Goal: Task Accomplishment & Management: Manage account settings

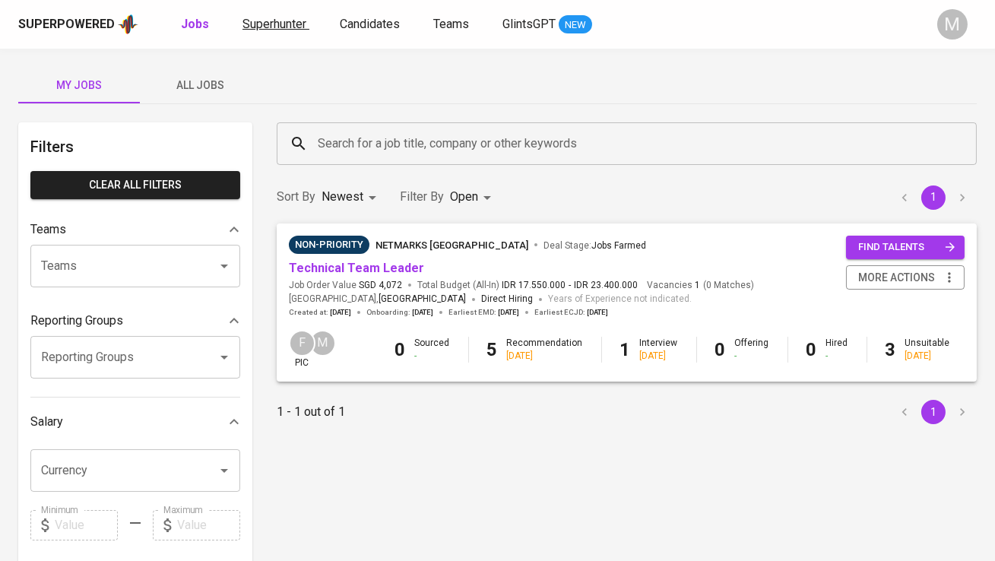
click at [269, 32] on link "Superhunter" at bounding box center [275, 24] width 67 height 19
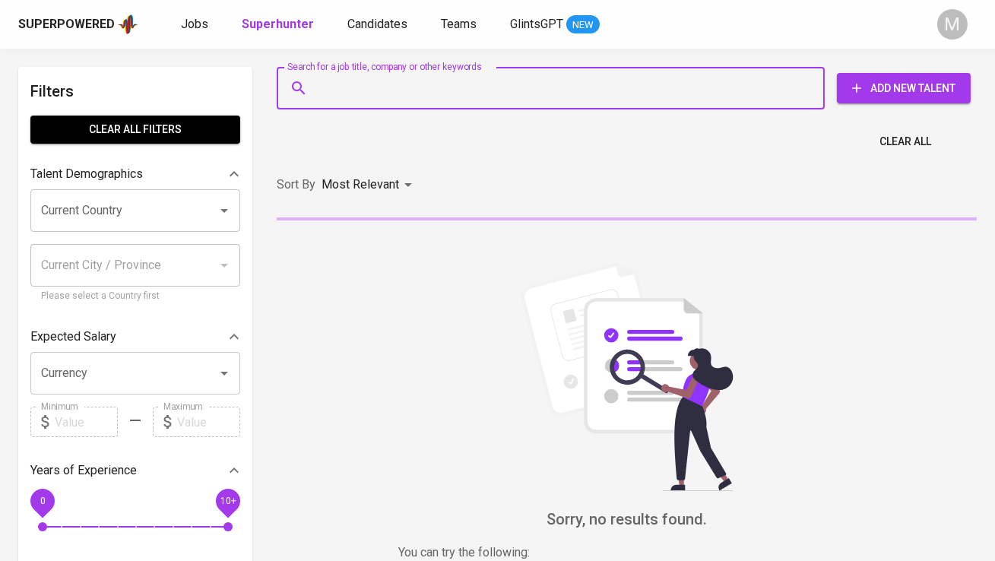
click at [351, 90] on input "Search for a job title, company or other keywords" at bounding box center [554, 88] width 481 height 29
paste input "| [EMAIL_ADDRESS][DOMAIN_NAME]"
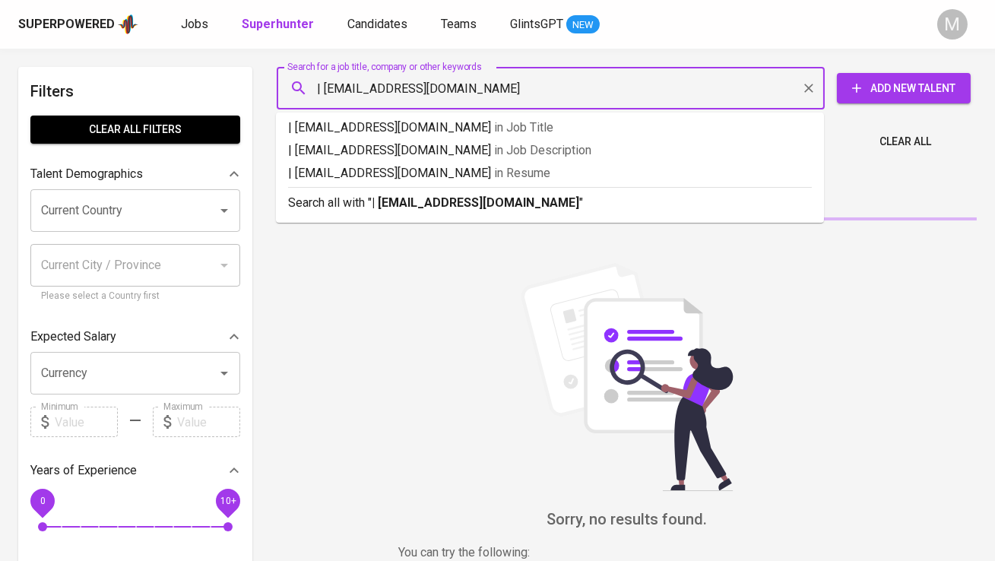
click at [322, 87] on input "| [EMAIL_ADDRESS][DOMAIN_NAME]" at bounding box center [554, 88] width 481 height 29
type input "[EMAIL_ADDRESS][DOMAIN_NAME]"
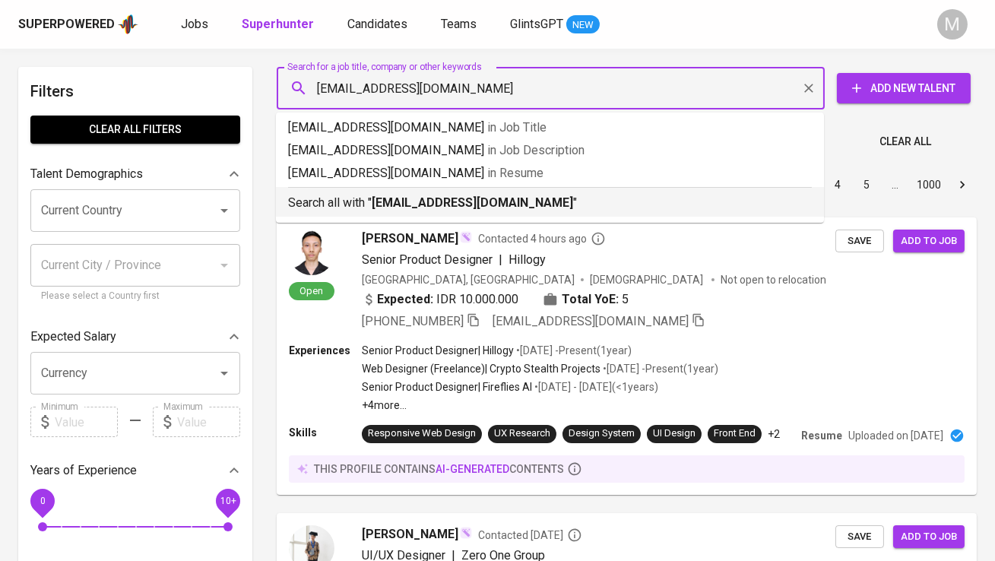
click at [345, 211] on p "Search all with " [EMAIL_ADDRESS][DOMAIN_NAME] "" at bounding box center [550, 203] width 524 height 18
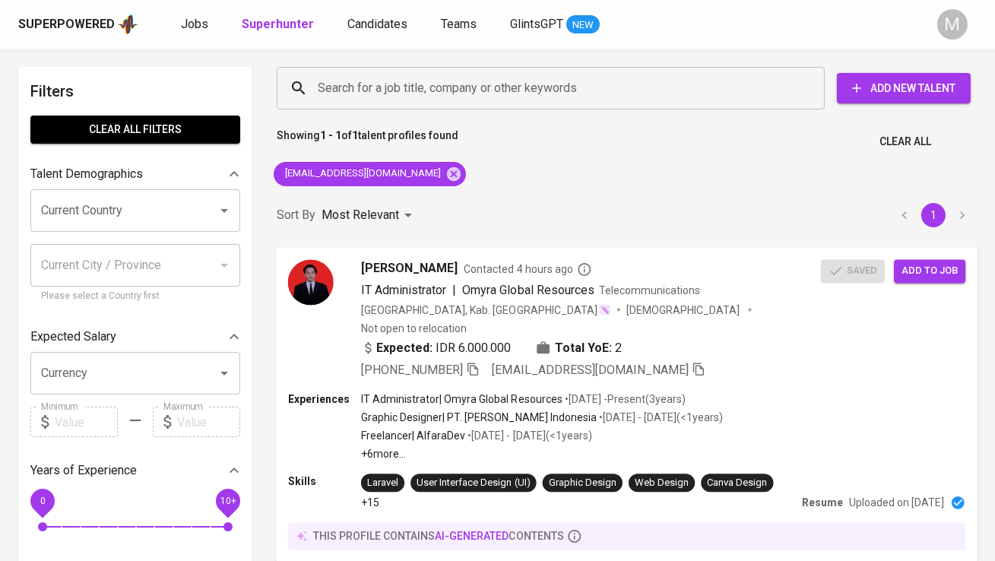
click at [339, 282] on div "[PERSON_NAME] Contacted 4 hours ago IT Administrator | Omyra Global Resources T…" at bounding box center [554, 319] width 533 height 120
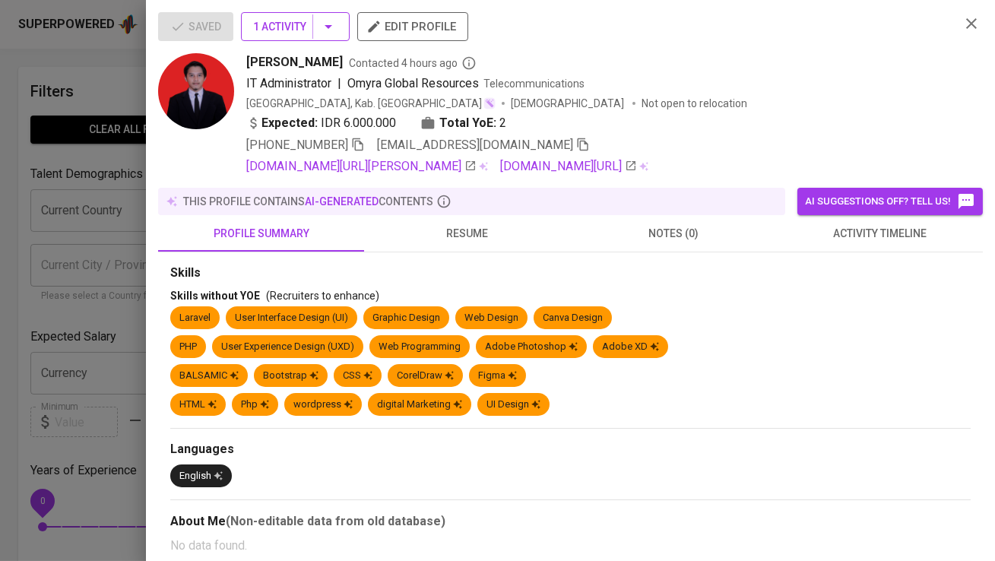
click at [302, 23] on span "1 Activity" at bounding box center [295, 26] width 84 height 19
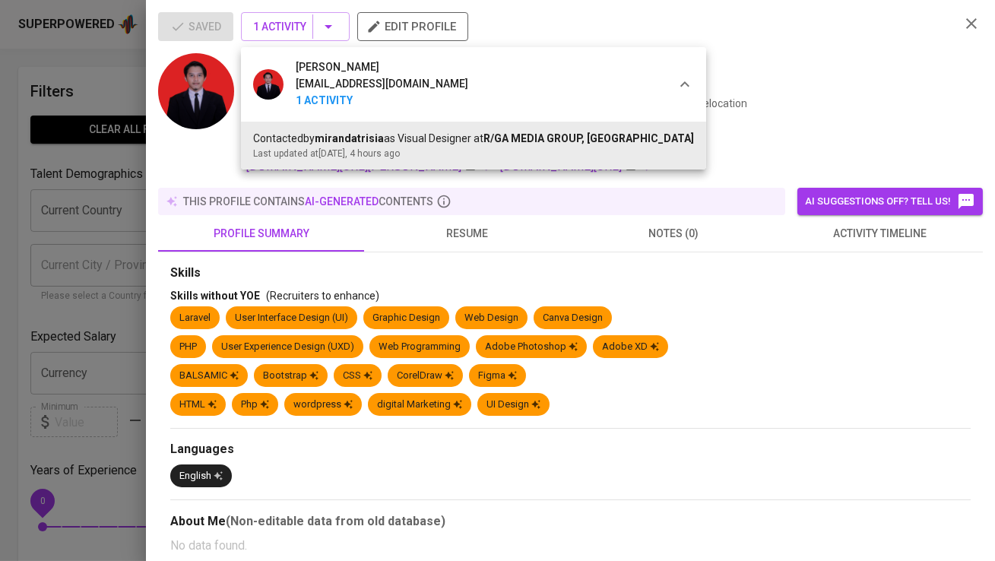
click at [302, 23] on div at bounding box center [497, 280] width 995 height 561
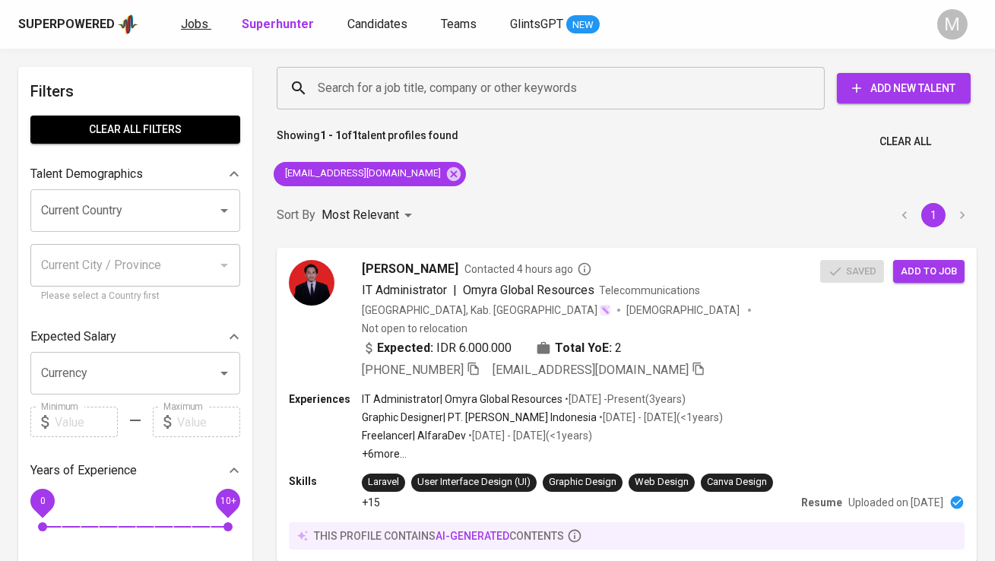
click at [202, 30] on span "Jobs" at bounding box center [194, 24] width 27 height 14
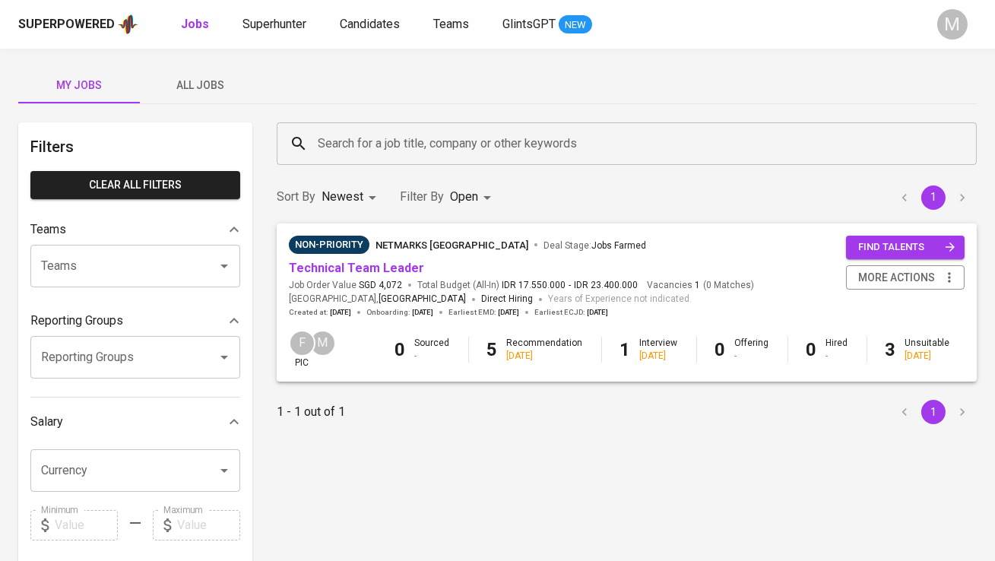
click at [189, 74] on button "All Jobs" at bounding box center [201, 85] width 122 height 36
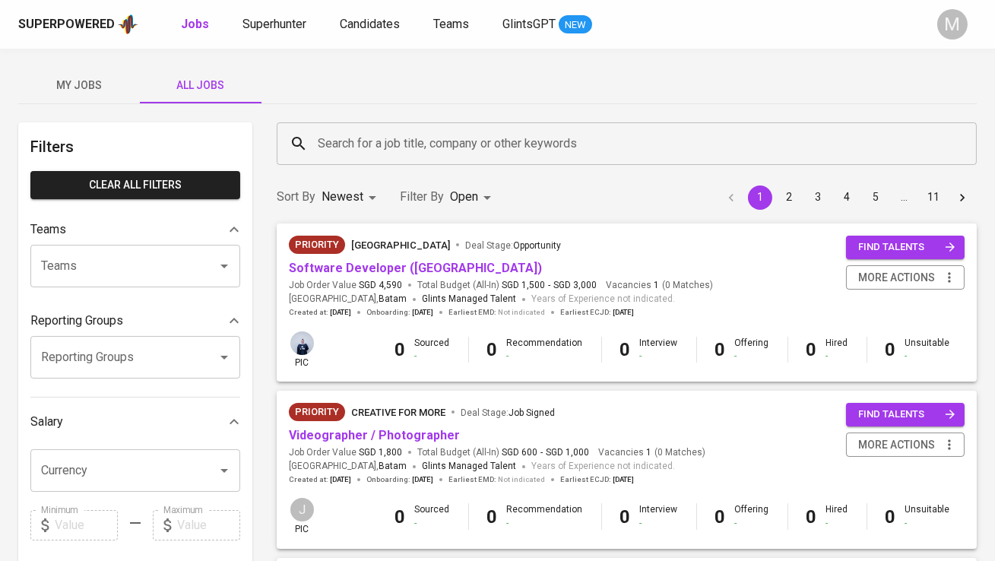
click at [330, 141] on input "Search for a job title, company or other keywords" at bounding box center [630, 143] width 633 height 29
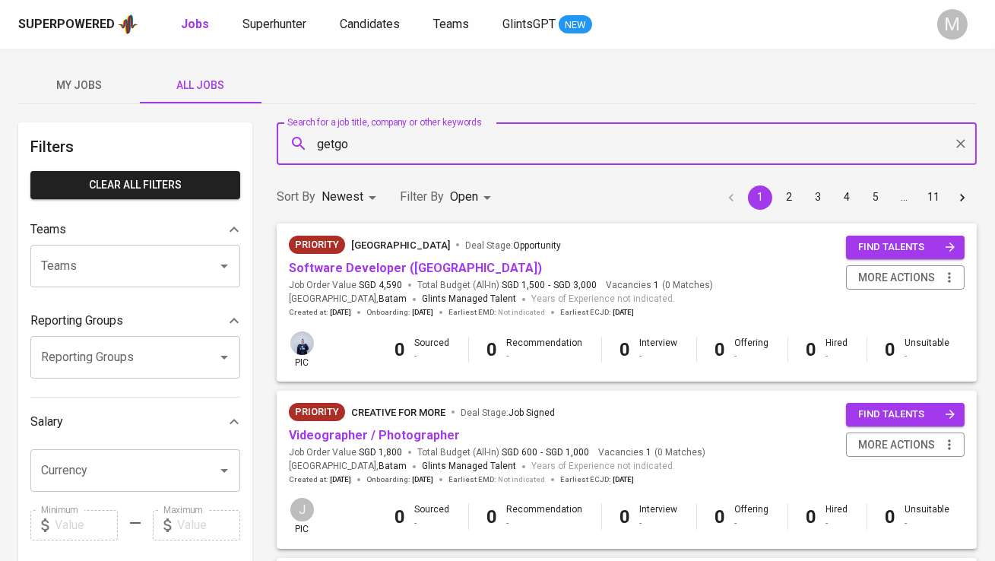
type input "getgo"
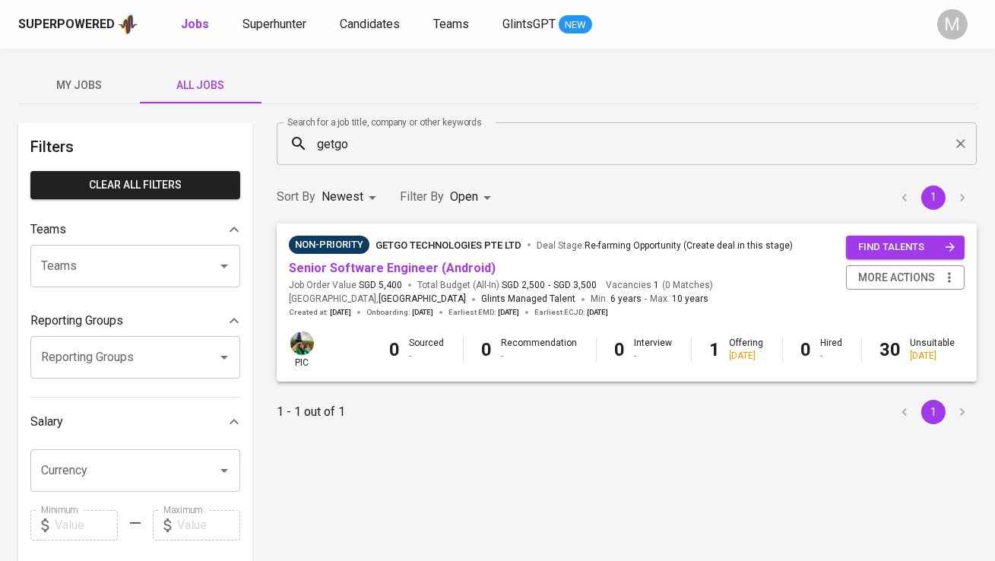
click at [266, 14] on div "Superpowered Jobs Superhunter Candidates Teams GlintsGPT NEW" at bounding box center [473, 24] width 910 height 23
click at [271, 17] on span "Superhunter" at bounding box center [274, 24] width 64 height 14
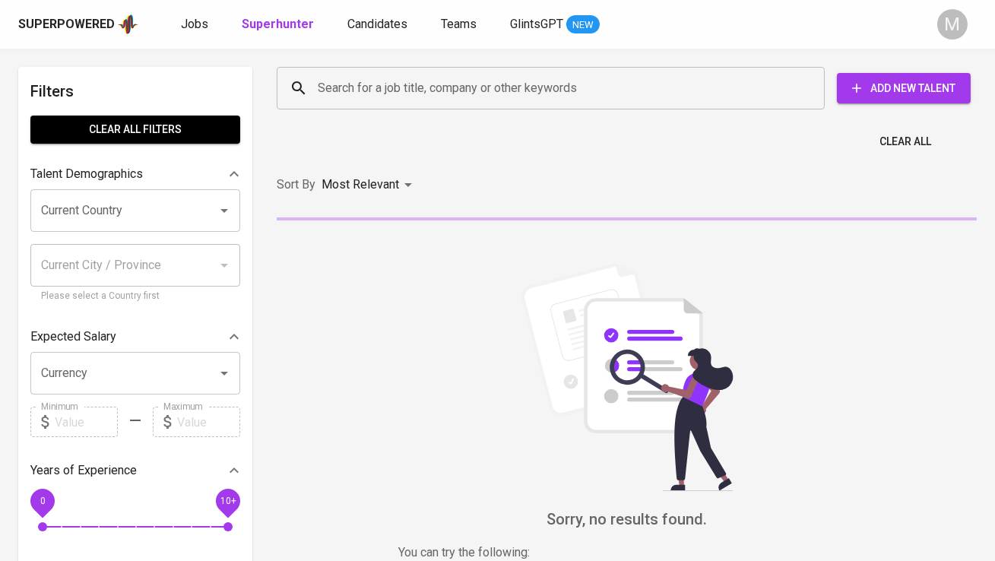
click at [334, 93] on input "Search for a job title, company or other keywords" at bounding box center [554, 88] width 481 height 29
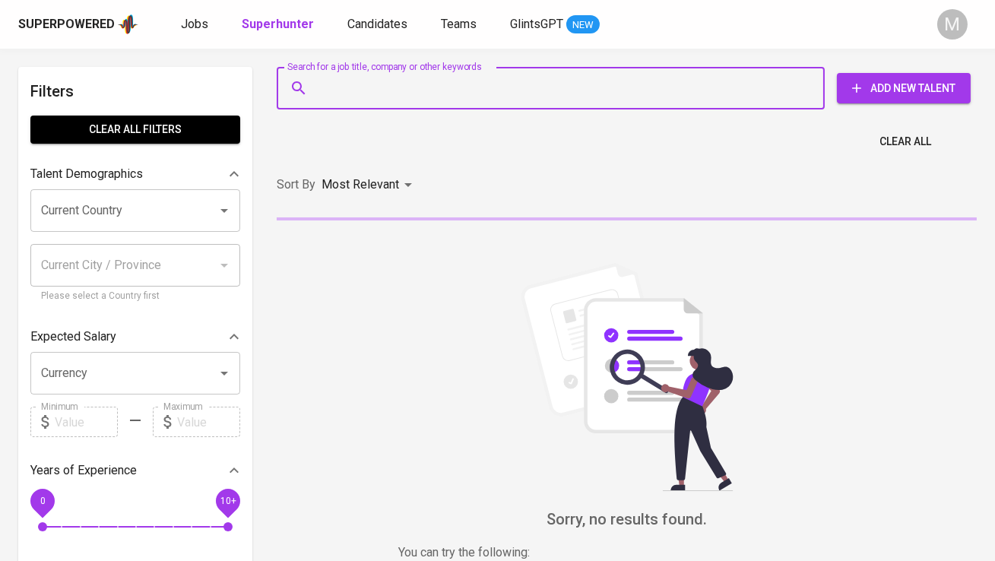
paste input "| [EMAIL_ADDRESS][DOMAIN_NAME]"
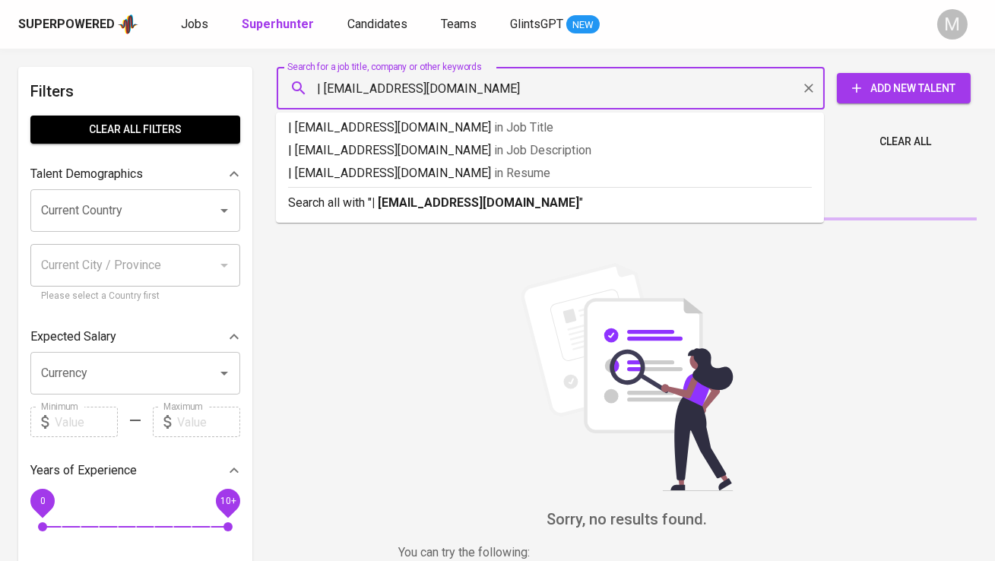
click at [325, 88] on input "| [EMAIL_ADDRESS][DOMAIN_NAME]" at bounding box center [554, 88] width 481 height 29
type input "[EMAIL_ADDRESS][DOMAIN_NAME]"
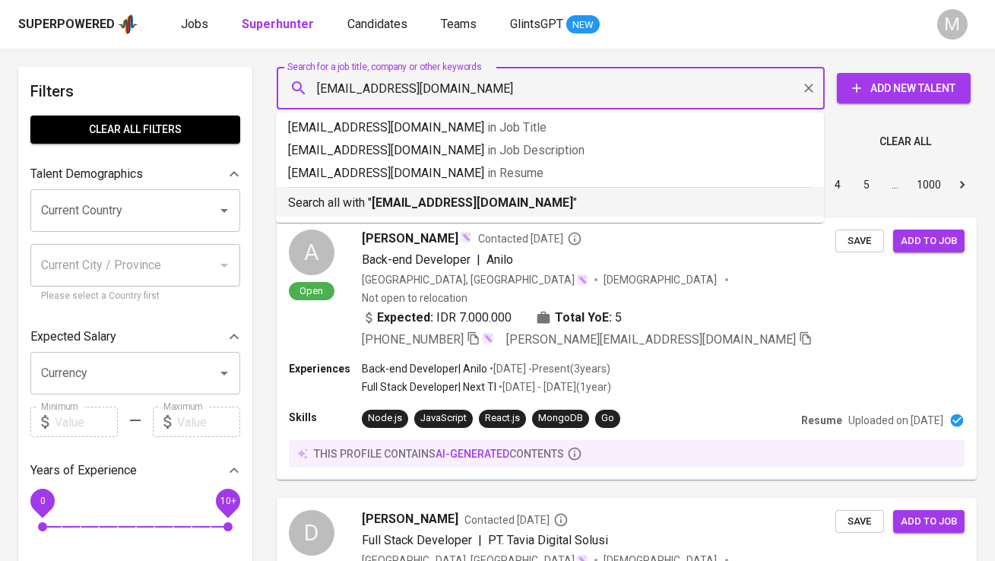
click at [375, 205] on b "[EMAIL_ADDRESS][DOMAIN_NAME]" at bounding box center [472, 202] width 201 height 14
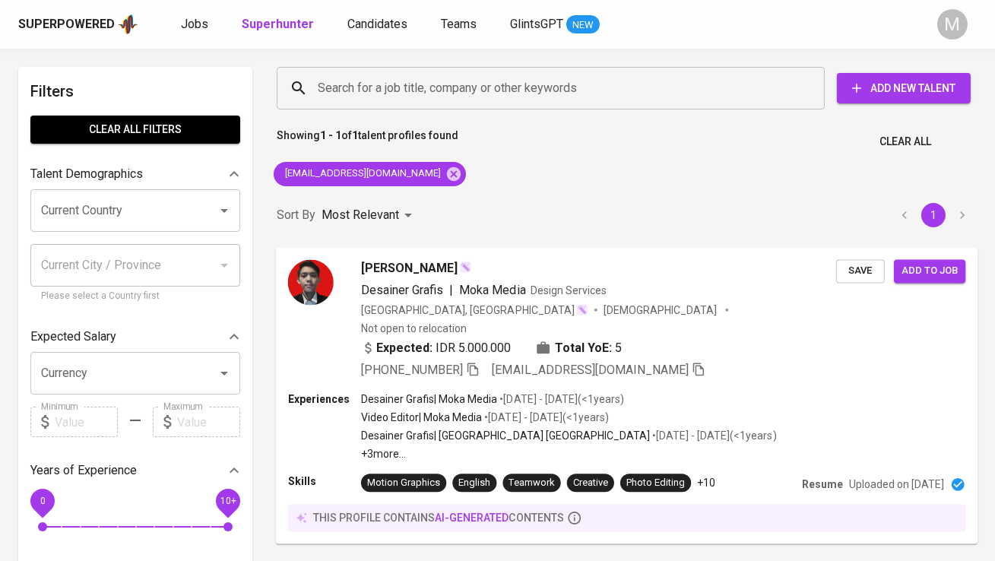
click at [320, 275] on img at bounding box center [311, 282] width 46 height 46
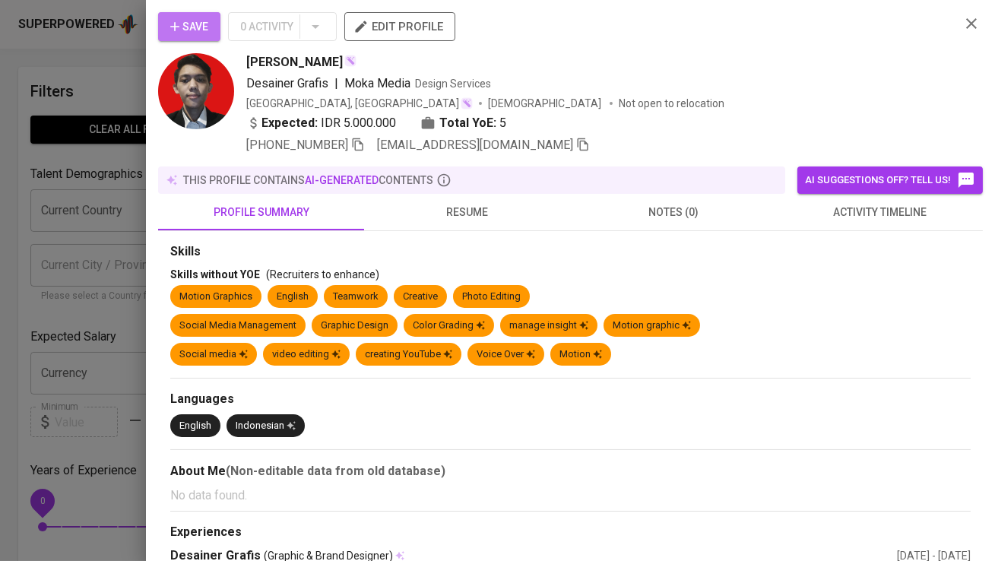
click at [210, 30] on button "Save" at bounding box center [189, 26] width 62 height 29
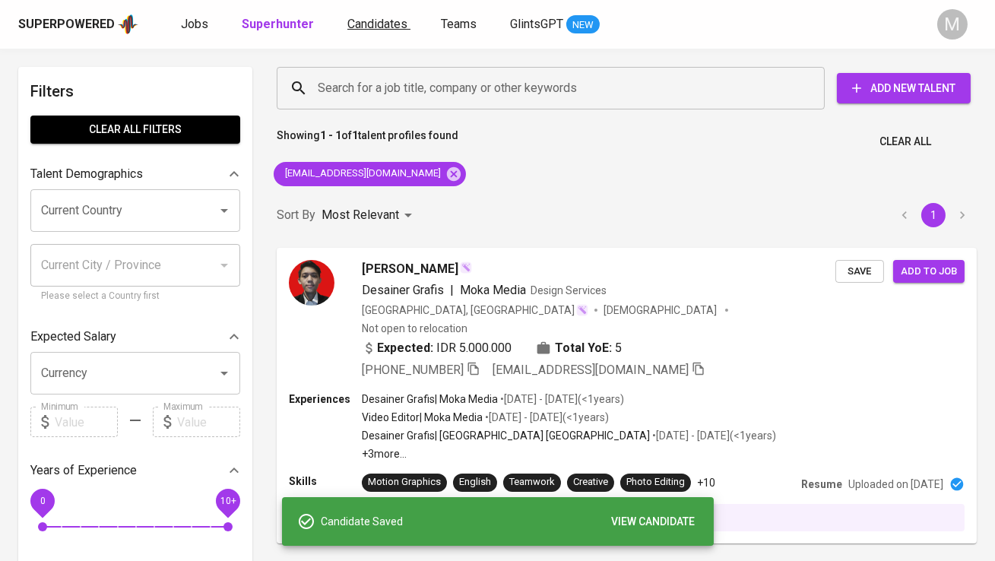
click at [366, 33] on link "Candidates" at bounding box center [378, 24] width 63 height 19
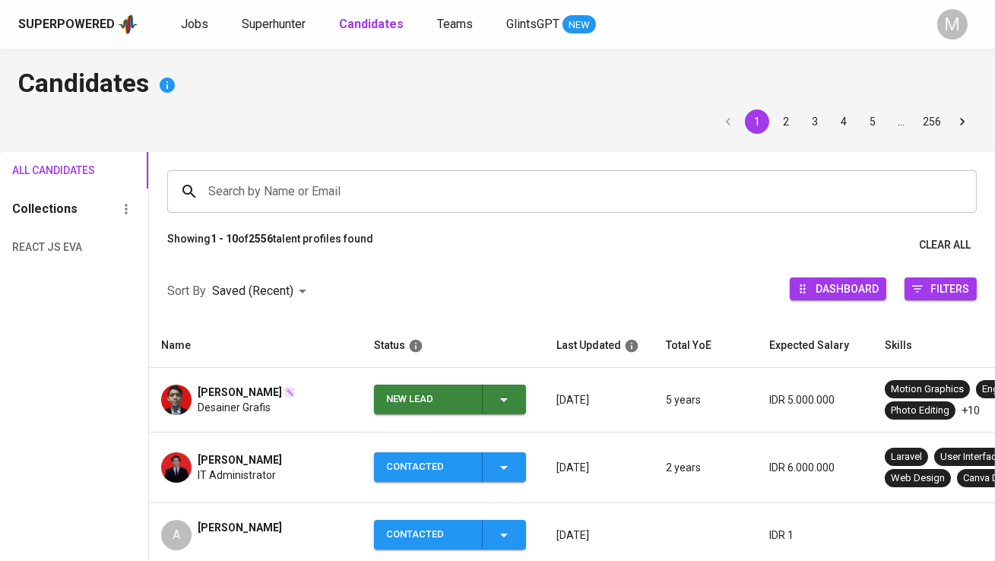
click at [434, 404] on div "New Lead" at bounding box center [428, 400] width 84 height 30
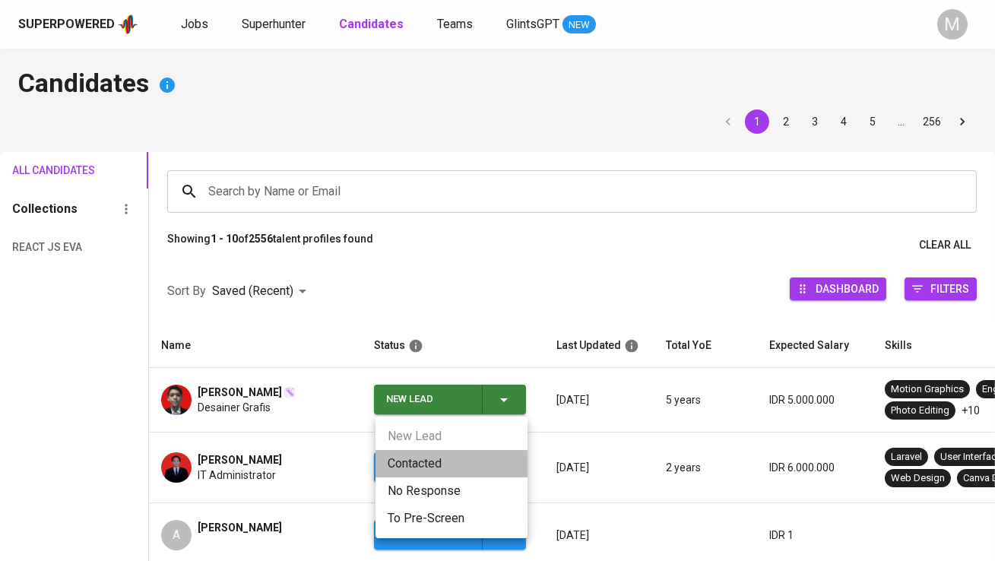
click at [436, 463] on li "Contacted" at bounding box center [452, 463] width 152 height 27
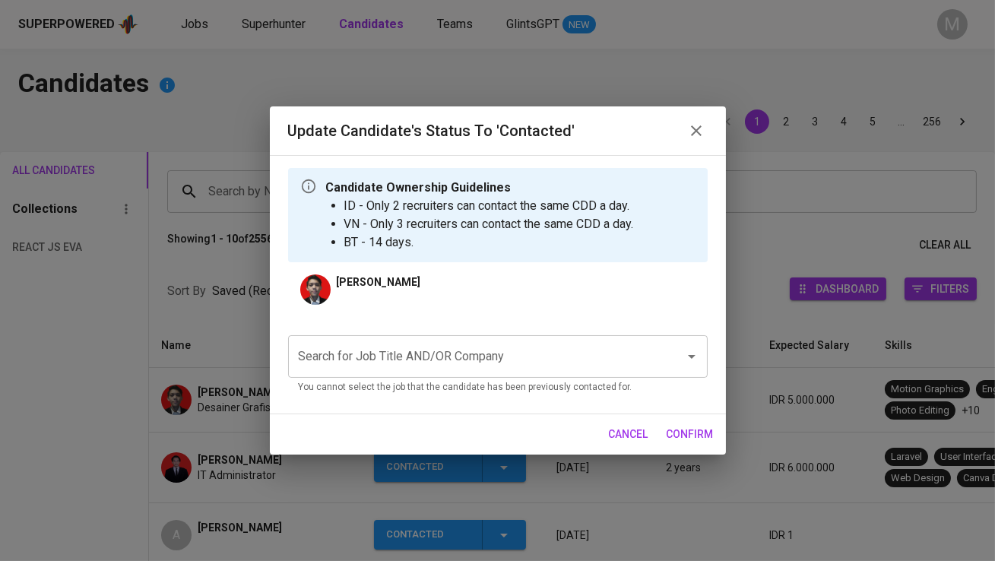
click at [433, 363] on input "Search for Job Title AND/OR Company" at bounding box center [476, 356] width 363 height 29
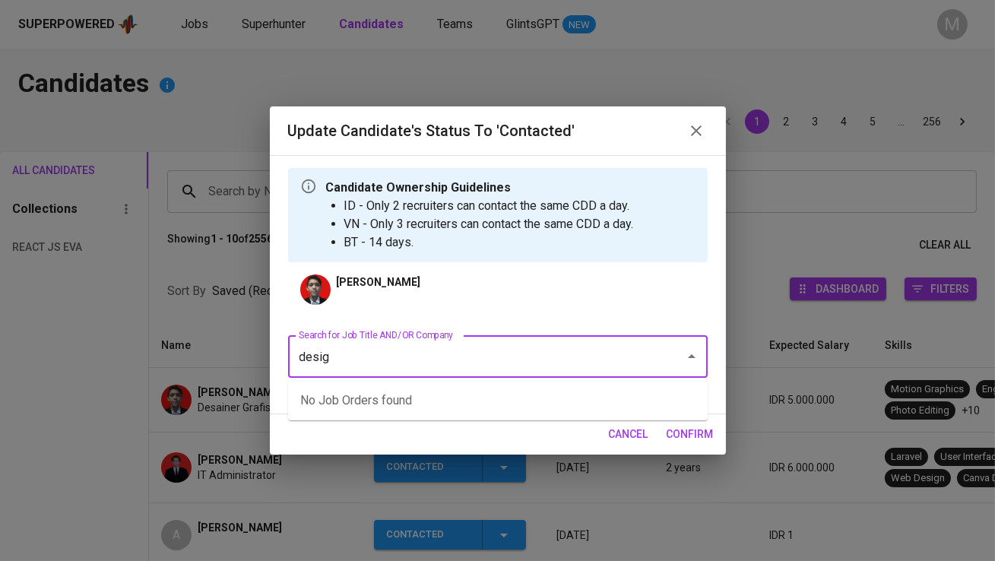
type input "design"
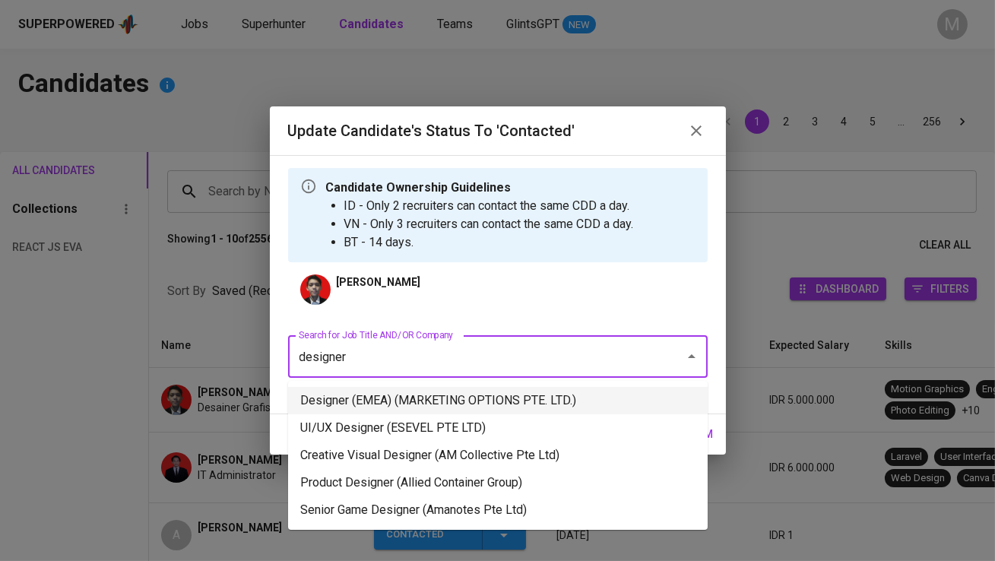
click at [516, 389] on li "Designer (EMEA) (MARKETING OPTIONS PTE. LTD.)" at bounding box center [498, 400] width 420 height 27
type input "designer"
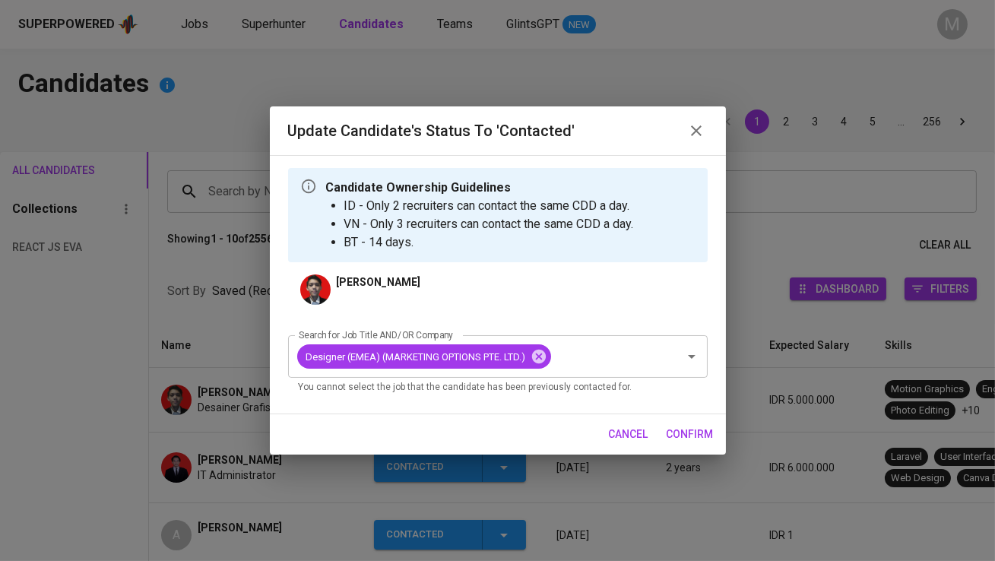
click at [682, 429] on span "confirm" at bounding box center [690, 434] width 47 height 19
